Goal: Task Accomplishment & Management: Use online tool/utility

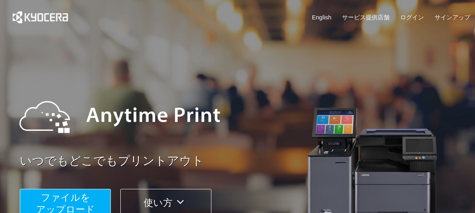
click at [80, 194] on span "ファイルを ​​アップロード" at bounding box center [65, 203] width 59 height 23
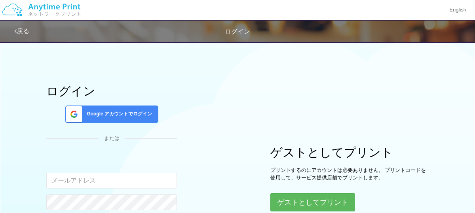
scroll to position [1, 0]
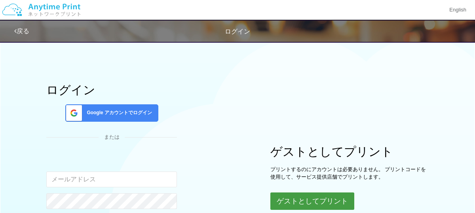
click at [325, 202] on button "ゲストとしてプリント" at bounding box center [312, 201] width 84 height 17
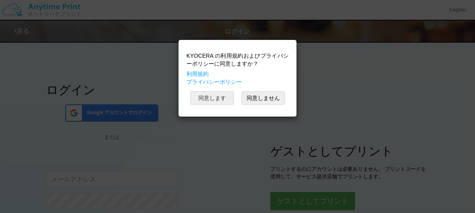
click at [220, 101] on button "同意します" at bounding box center [212, 97] width 44 height 13
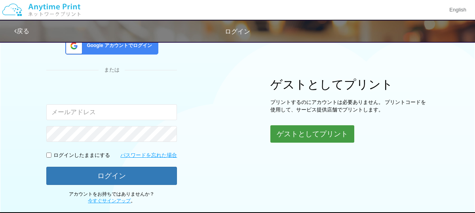
scroll to position [68, 0]
click at [296, 135] on button "ゲストとしてプリント" at bounding box center [312, 134] width 84 height 17
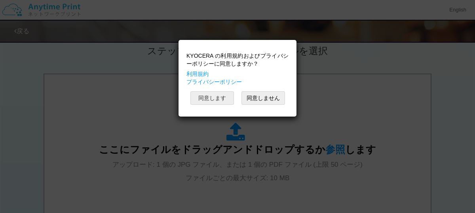
scroll to position [388, 0]
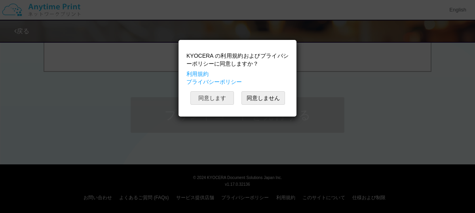
click at [211, 99] on button "同意します" at bounding box center [212, 97] width 44 height 13
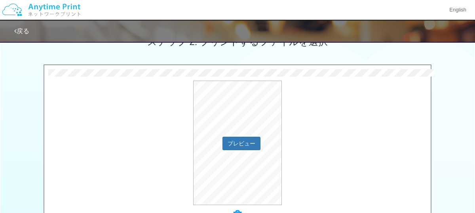
scroll to position [238, 0]
click at [237, 138] on button "プレビュー" at bounding box center [241, 141] width 37 height 13
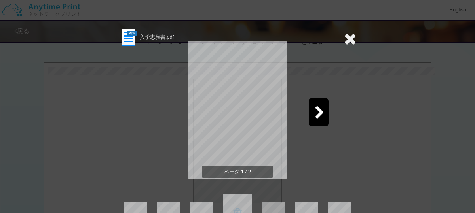
click at [318, 120] on div at bounding box center [319, 113] width 20 height 28
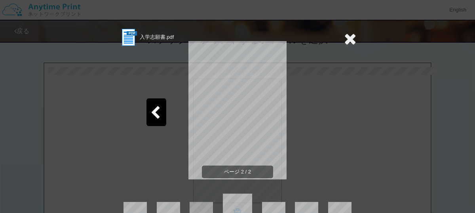
click at [160, 111] on div at bounding box center [156, 113] width 20 height 28
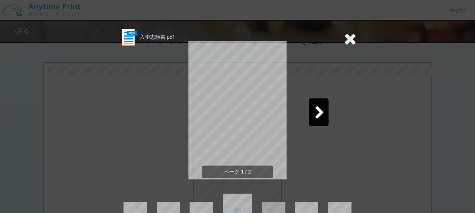
click at [313, 107] on div at bounding box center [319, 113] width 20 height 28
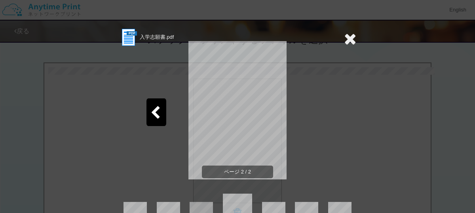
click at [162, 108] on div at bounding box center [156, 113] width 20 height 28
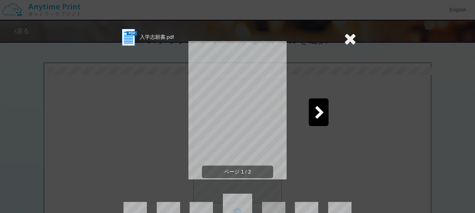
click at [325, 116] on div at bounding box center [319, 113] width 20 height 28
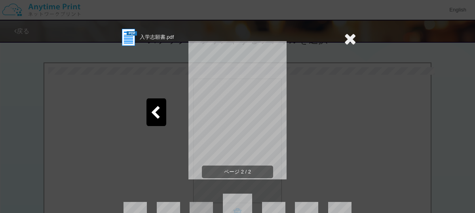
click at [349, 42] on icon at bounding box center [350, 39] width 12 height 16
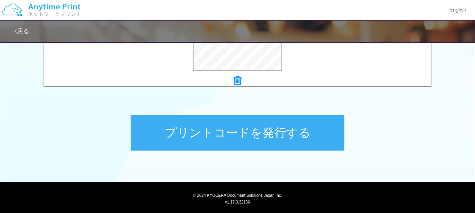
scroll to position [388, 0]
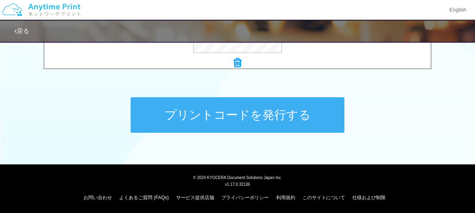
click at [299, 114] on button "プリントコードを発行する" at bounding box center [238, 115] width 214 height 36
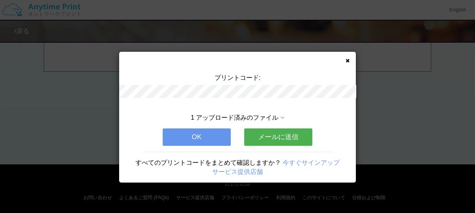
scroll to position [0, 0]
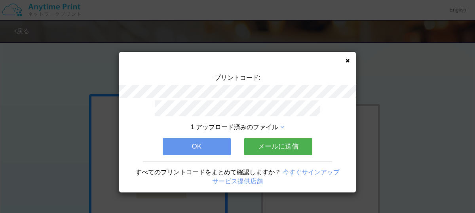
click at [189, 145] on button "OK" at bounding box center [197, 146] width 68 height 17
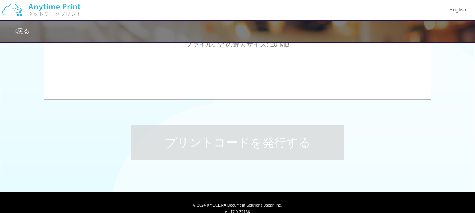
scroll to position [388, 0]
